Goal: Browse casually

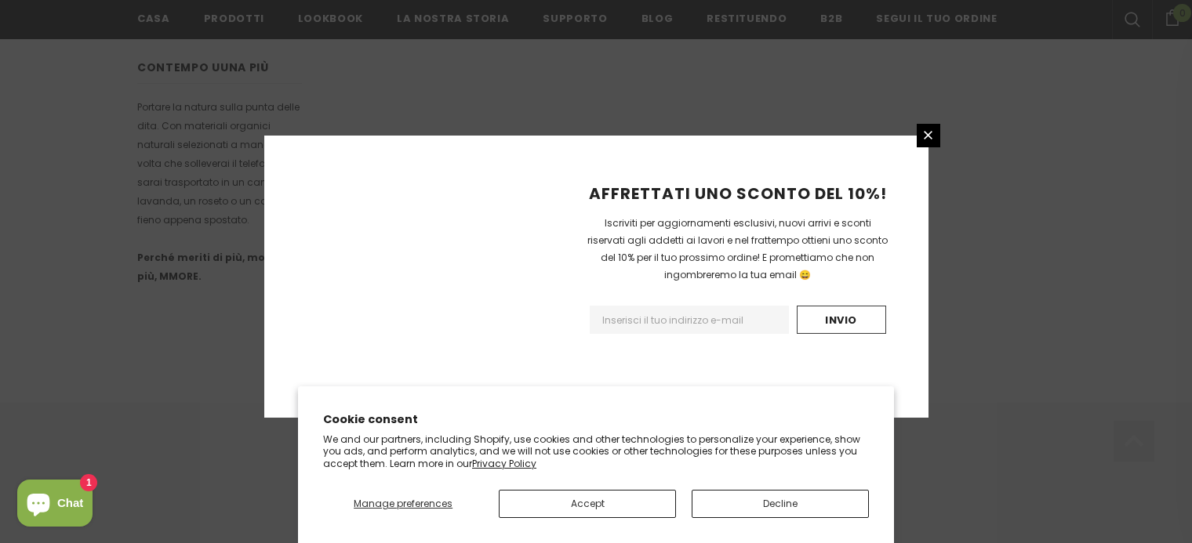
scroll to position [1064, 0]
